Goal: Task Accomplishment & Management: Use online tool/utility

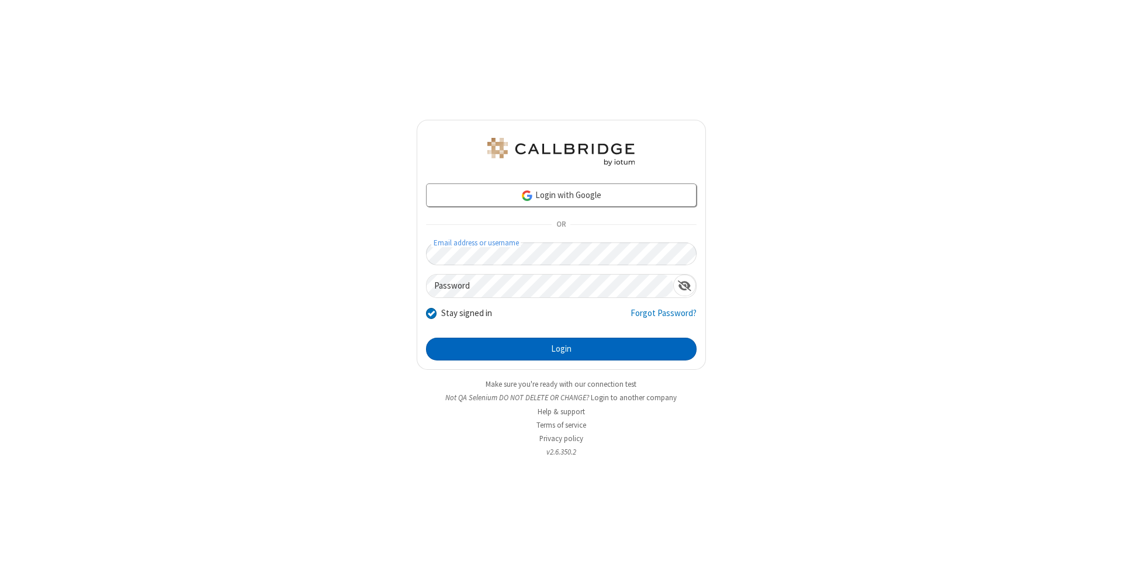
click at [561, 349] on button "Login" at bounding box center [561, 349] width 271 height 23
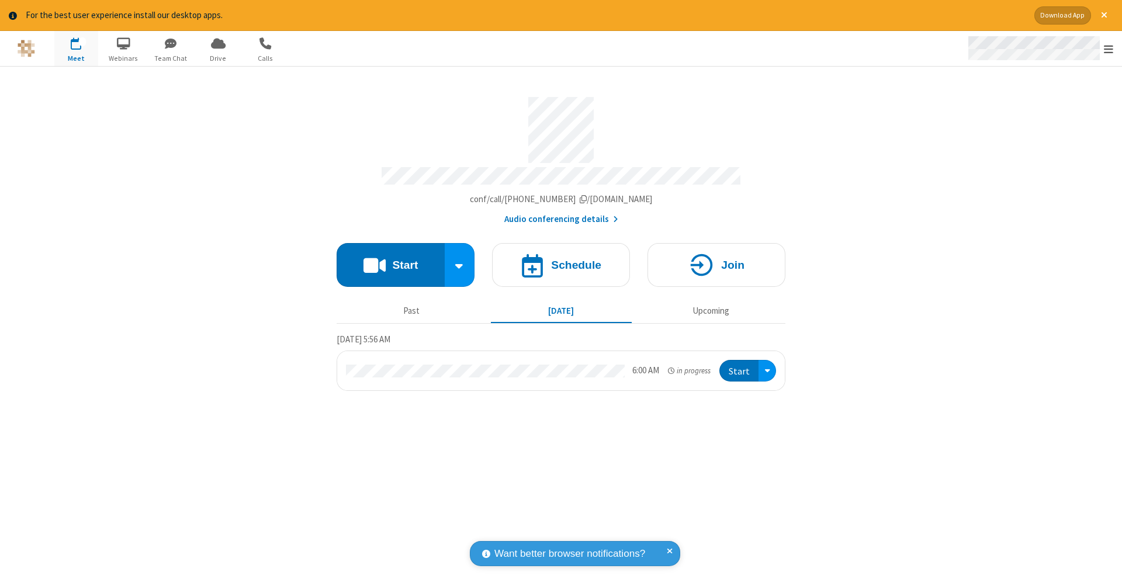
click at [1108, 49] on span "Open menu" at bounding box center [1108, 49] width 9 height 12
click at [218, 58] on span "Drive" at bounding box center [218, 58] width 44 height 11
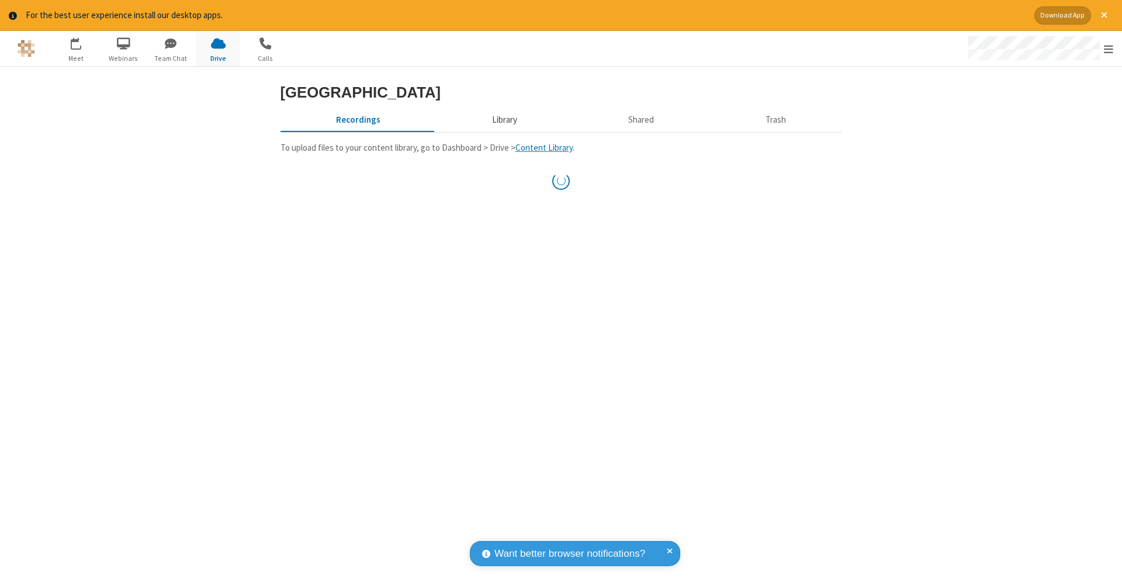
click at [502, 120] on button "Library" at bounding box center [504, 120] width 137 height 22
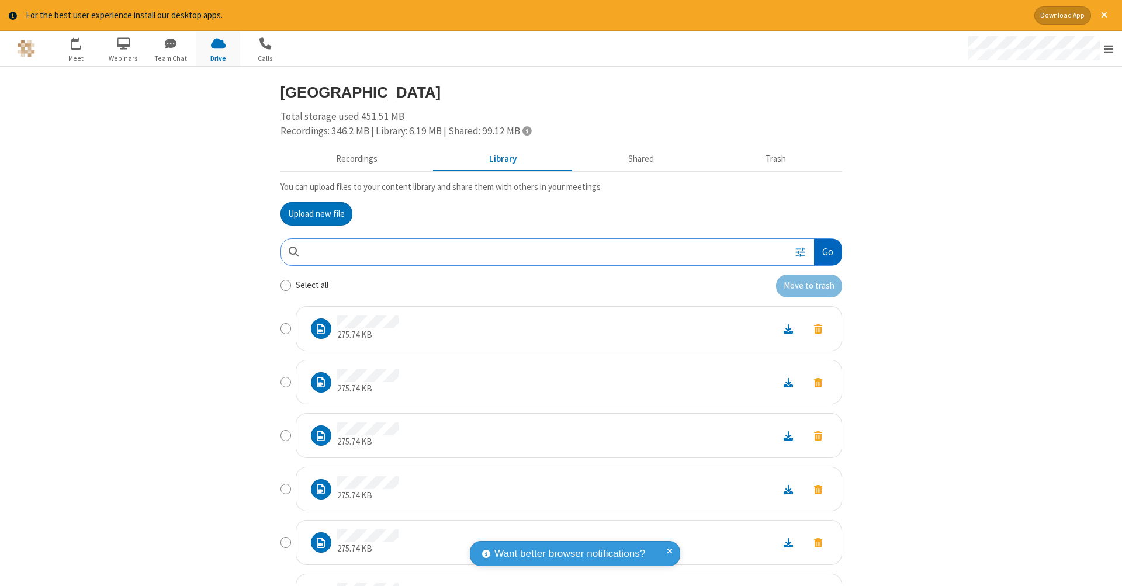
click at [823, 249] on button "Go" at bounding box center [827, 252] width 27 height 26
click at [316, 212] on button "Upload new file" at bounding box center [316, 213] width 72 height 23
